Goal: Transaction & Acquisition: Purchase product/service

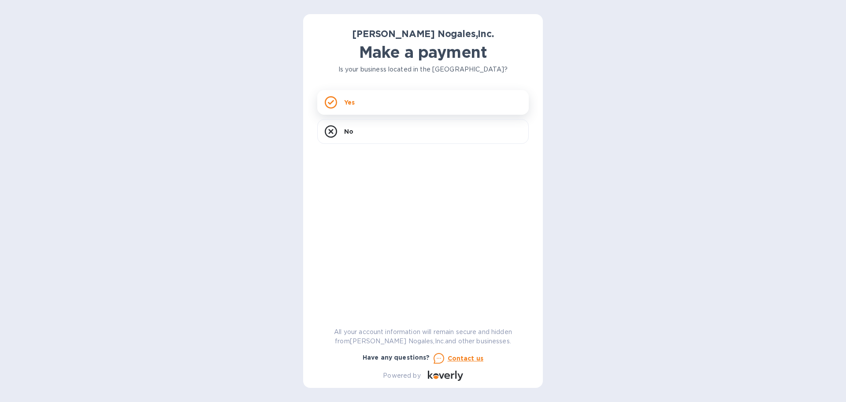
click at [385, 107] on div "Yes" at bounding box center [423, 102] width 212 height 25
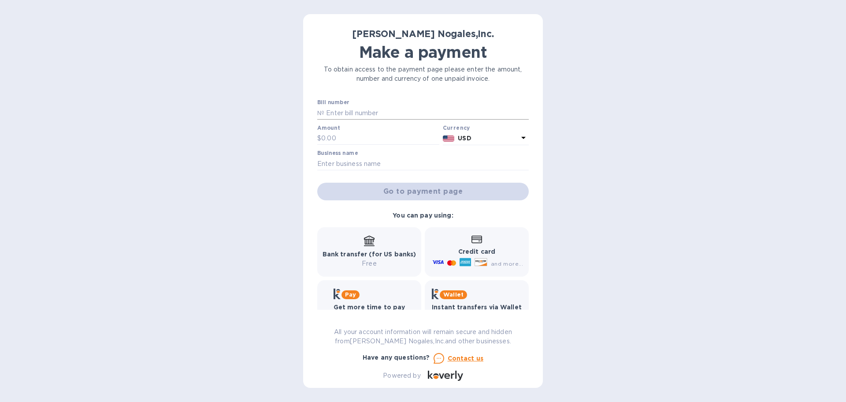
click at [369, 113] on input "text" at bounding box center [426, 112] width 204 height 13
type input "N"
type input "B"
type input "O"
type input "NOG80036"
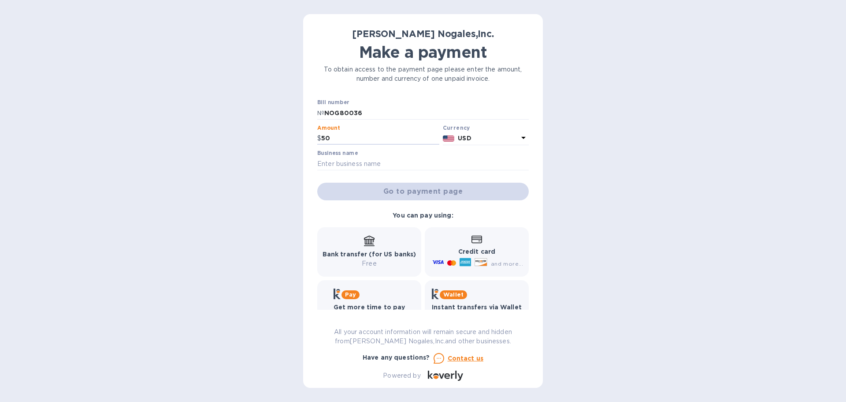
type input "50"
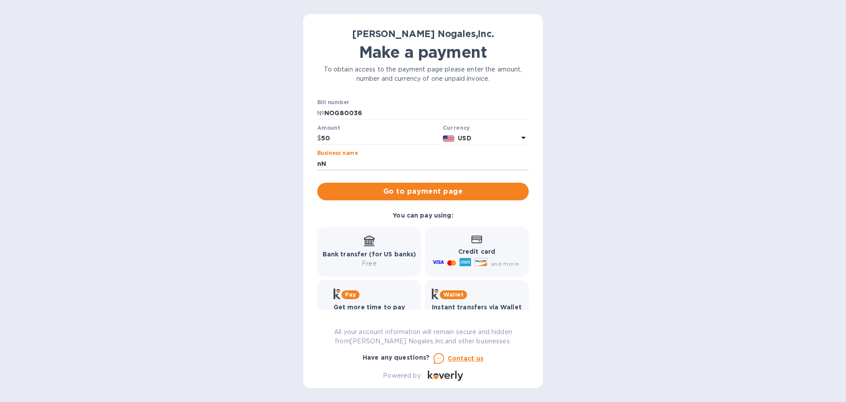
type input "n"
type input "NORWORK LLC"
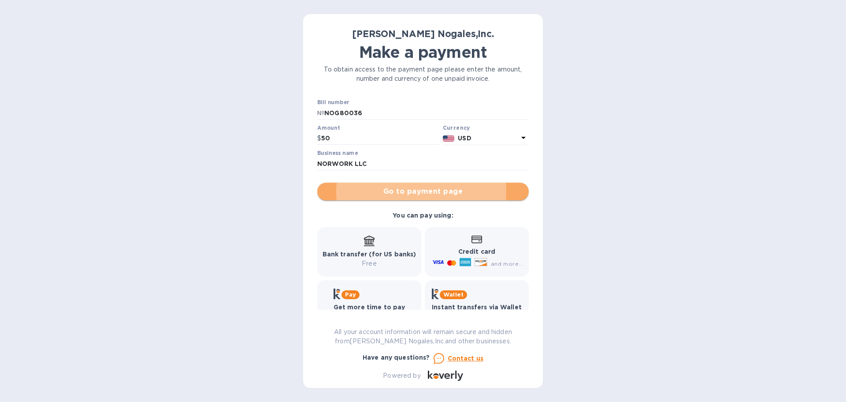
click at [476, 191] on span "Go to payment page" at bounding box center [422, 191] width 197 height 11
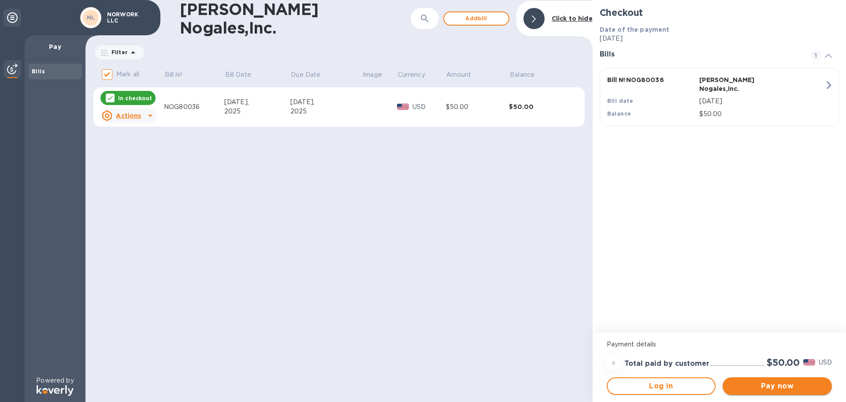
click at [777, 383] on span "Pay now" at bounding box center [777, 385] width 95 height 11
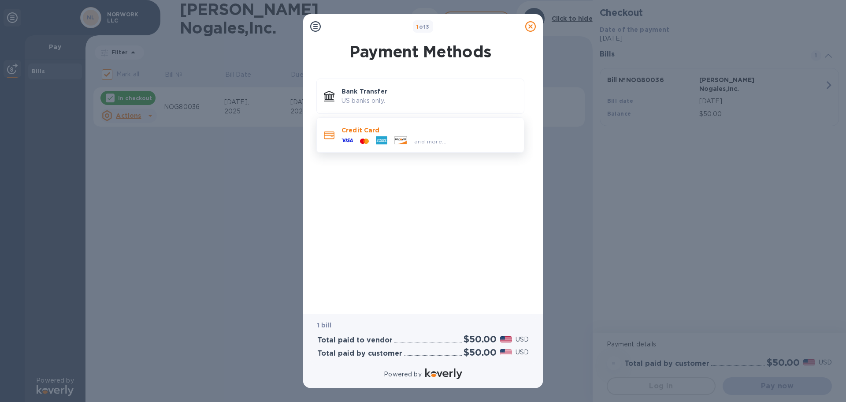
click at [396, 138] on icon at bounding box center [395, 139] width 1 height 2
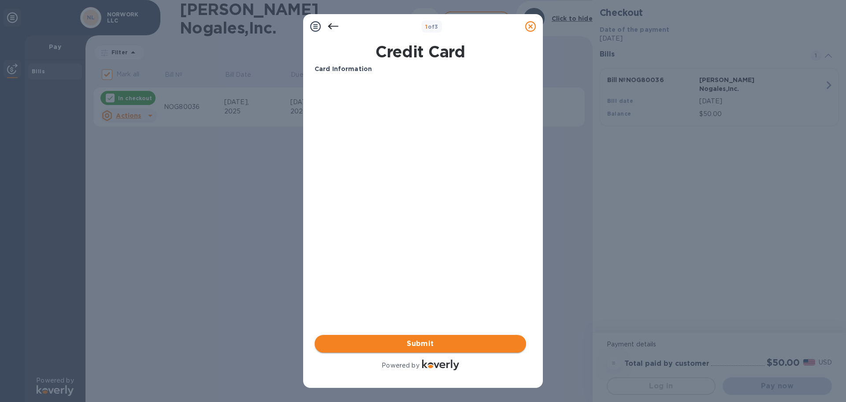
click at [402, 340] on span "Submit" at bounding box center [420, 343] width 197 height 11
click at [437, 340] on span "Submit" at bounding box center [420, 343] width 197 height 11
